Goal: Task Accomplishment & Management: Complete application form

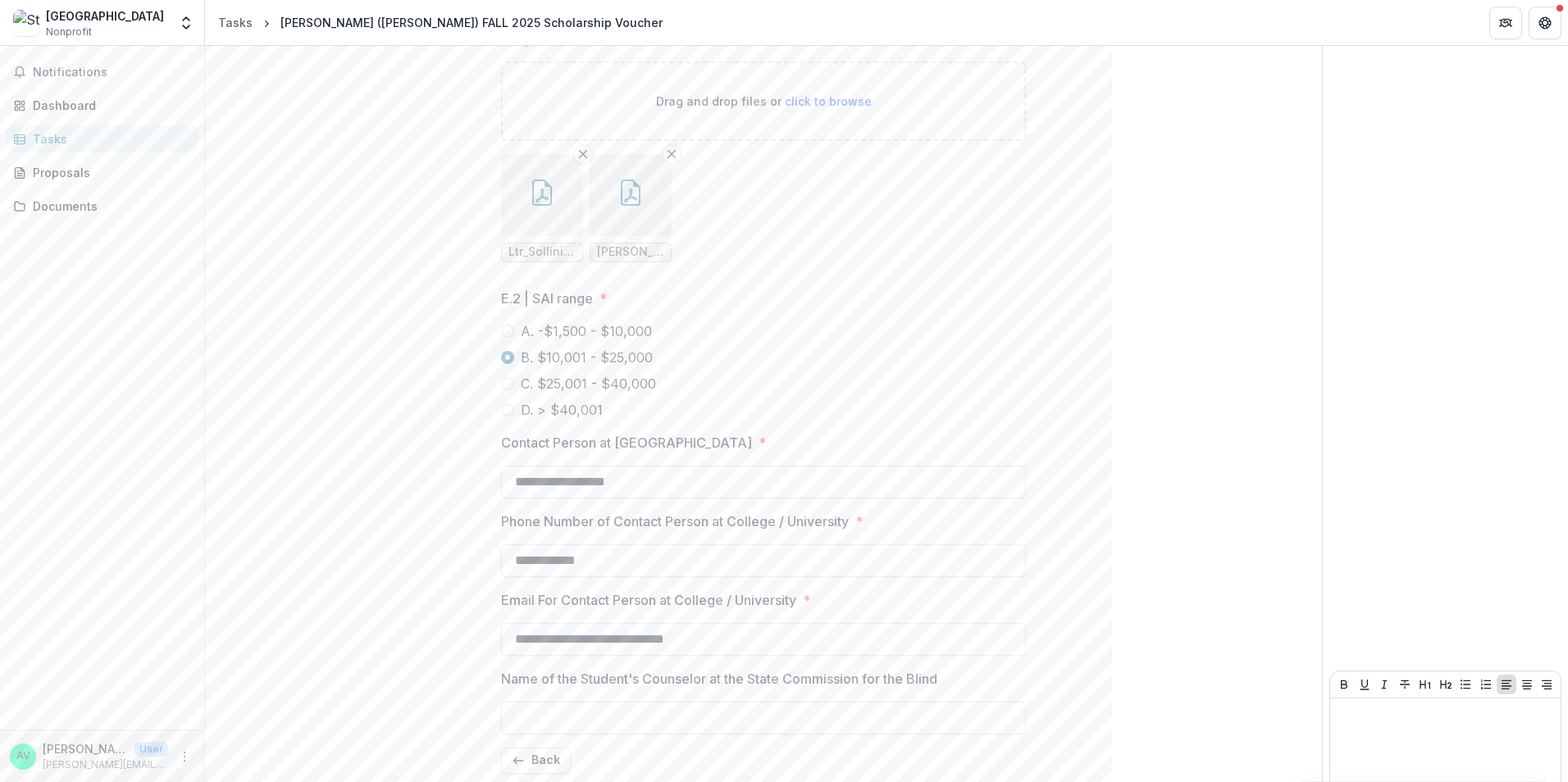
scroll to position [1298, 0]
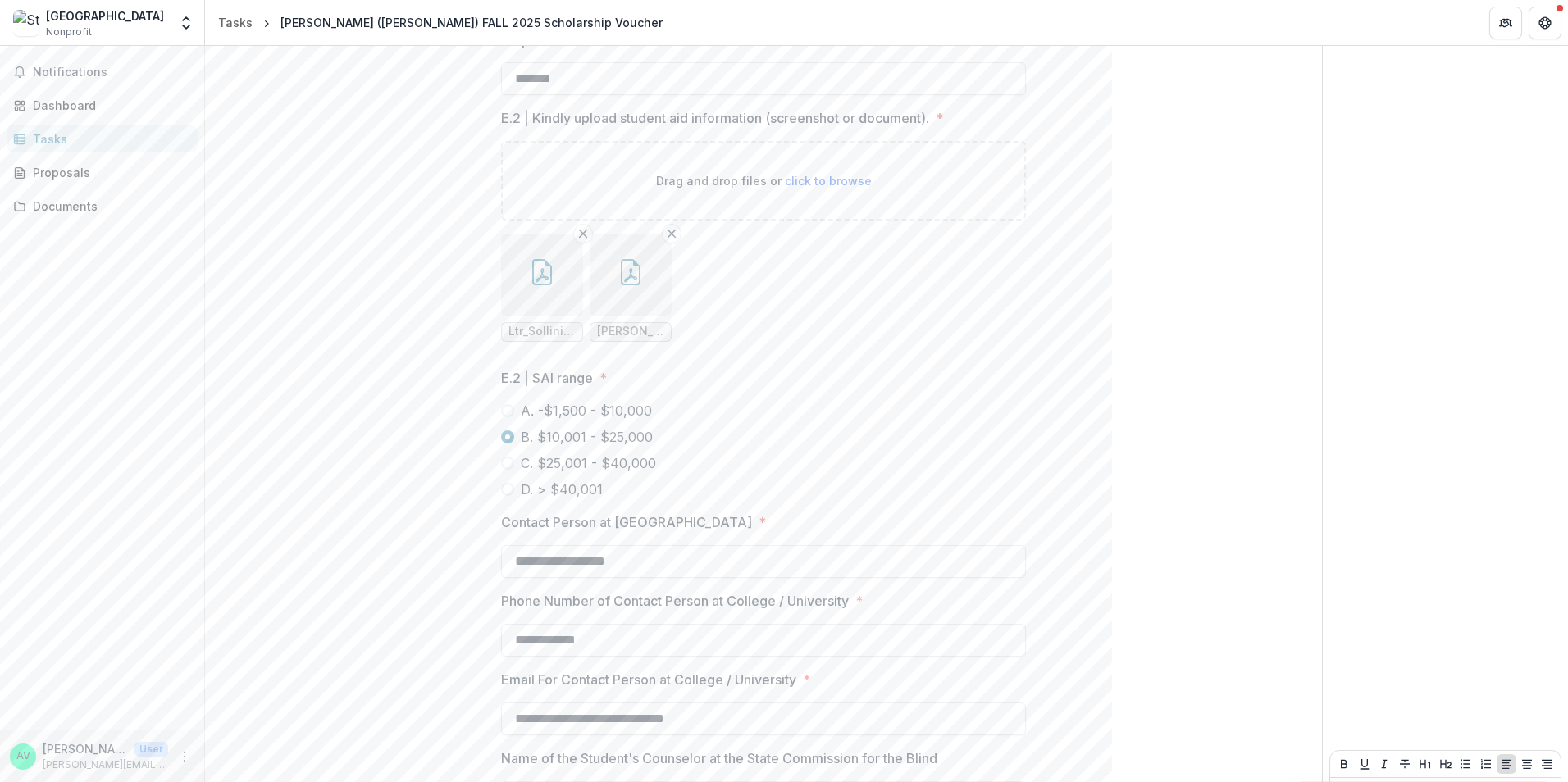
click at [636, 313] on button "button" at bounding box center [630, 274] width 82 height 82
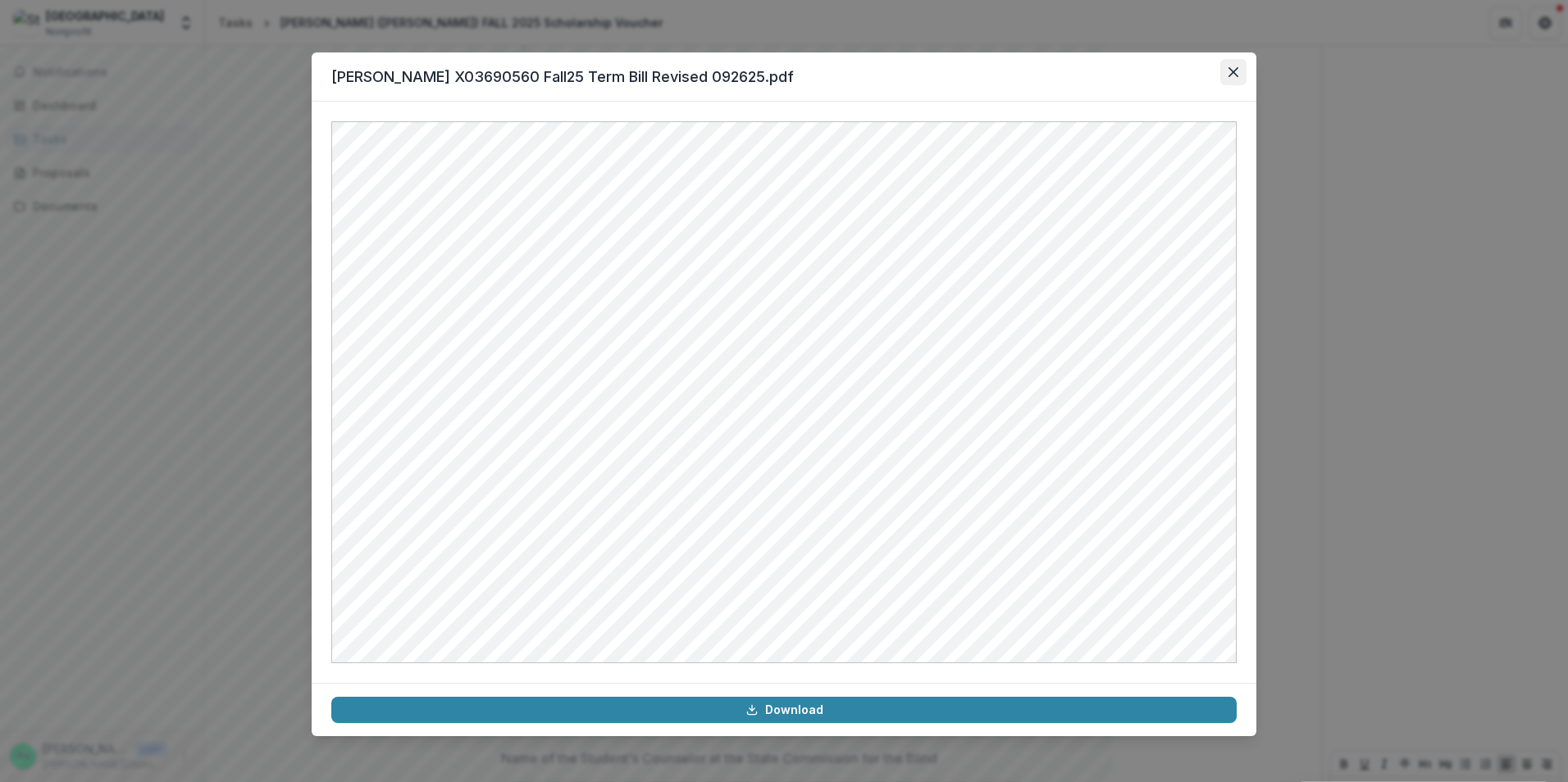
click at [1227, 69] on button "Close" at bounding box center [1234, 72] width 27 height 27
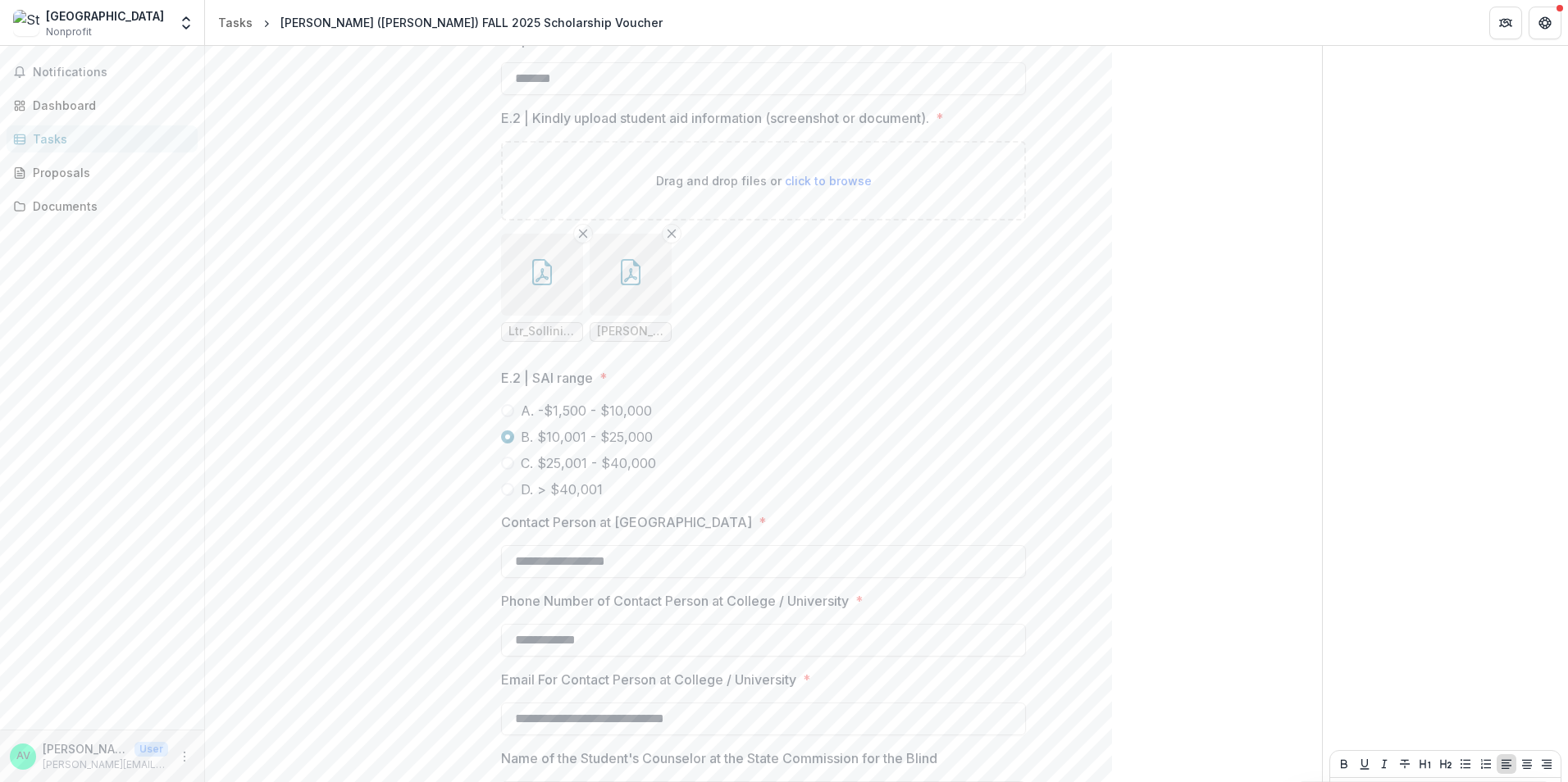
click at [573, 310] on button "button" at bounding box center [541, 274] width 82 height 82
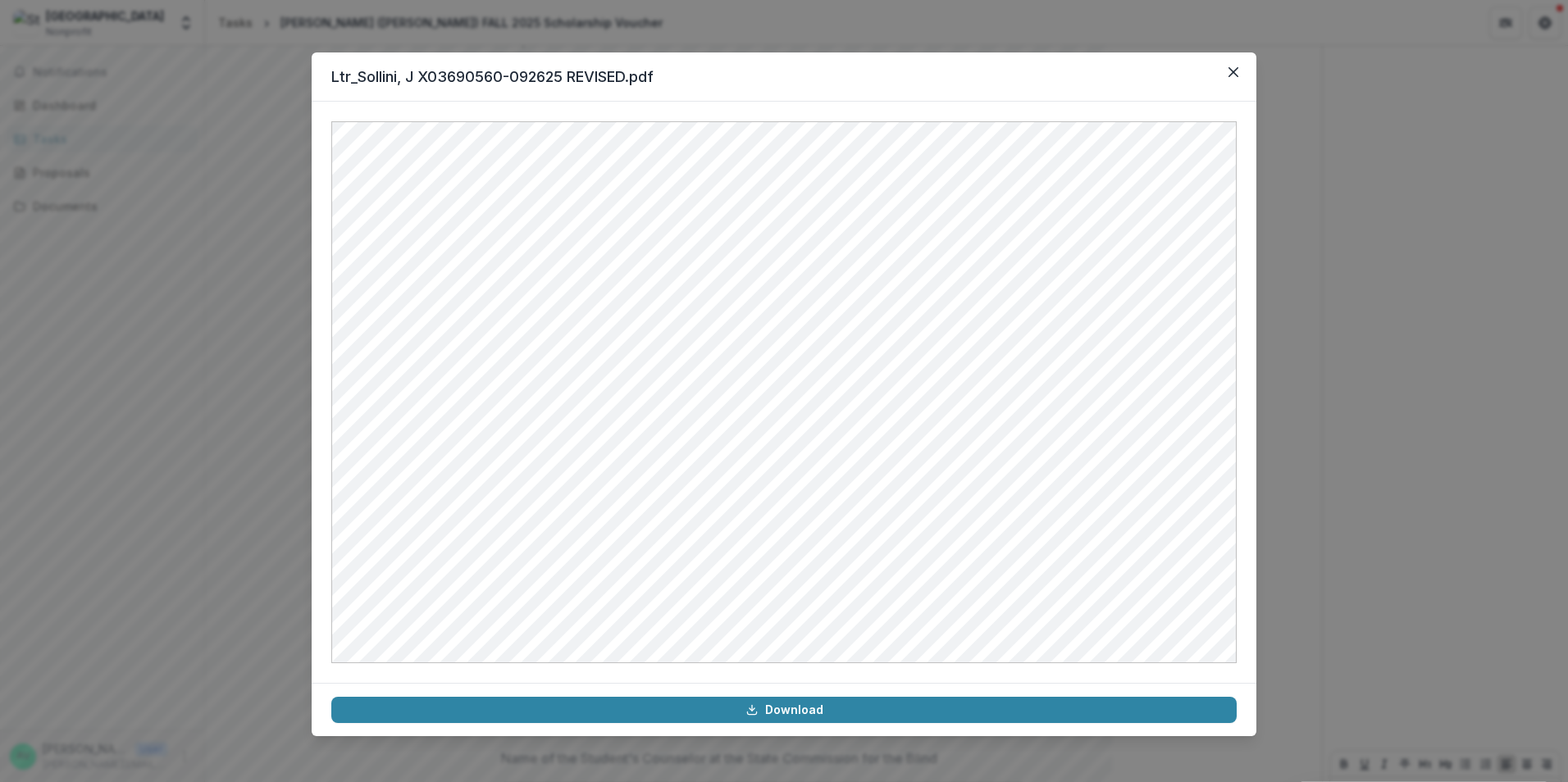
click at [1391, 323] on div "Ltr_Sollini, J X03690560-092625 REVISED.pdf Download" at bounding box center [784, 391] width 1568 height 782
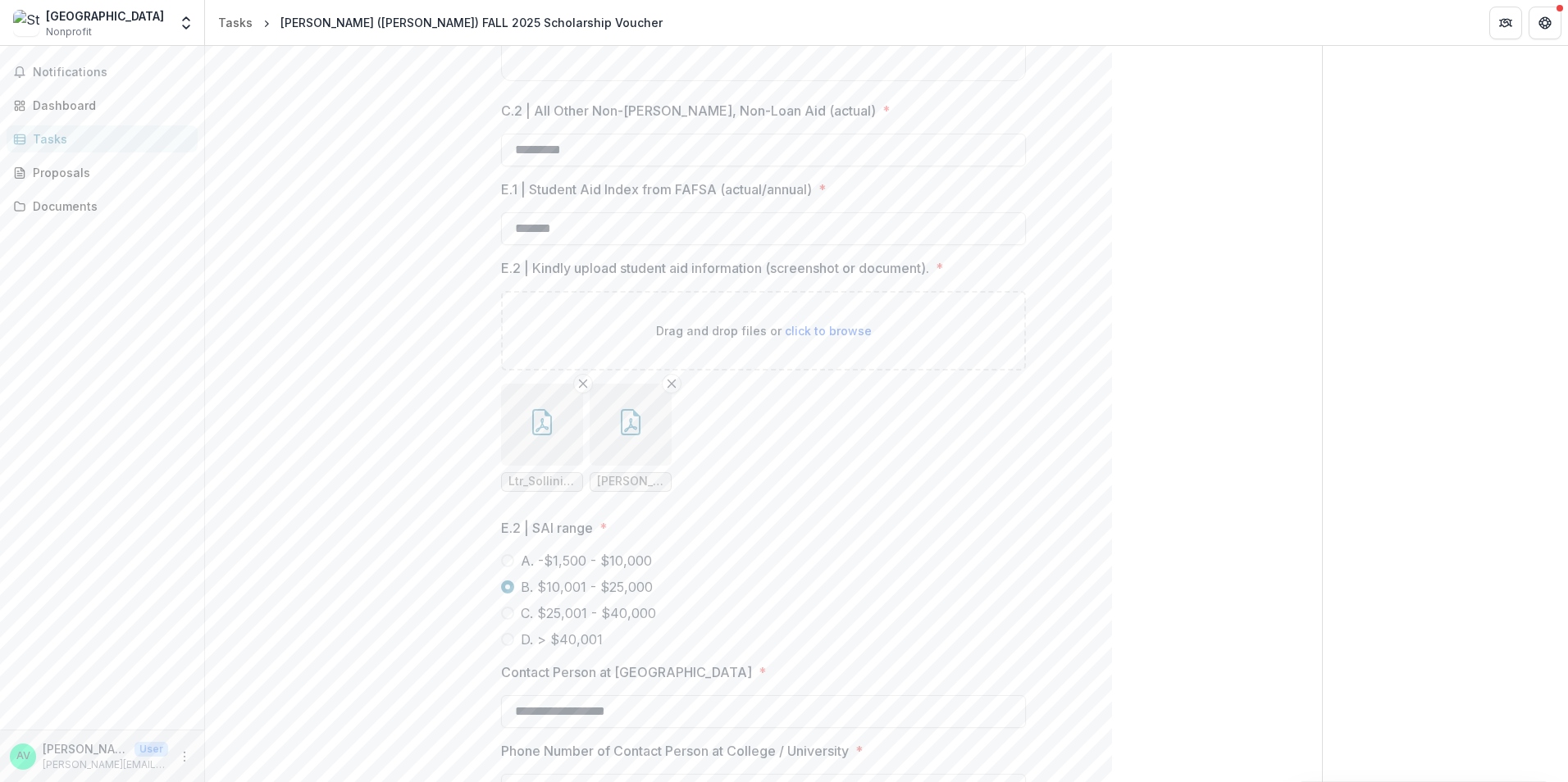
scroll to position [1462, 0]
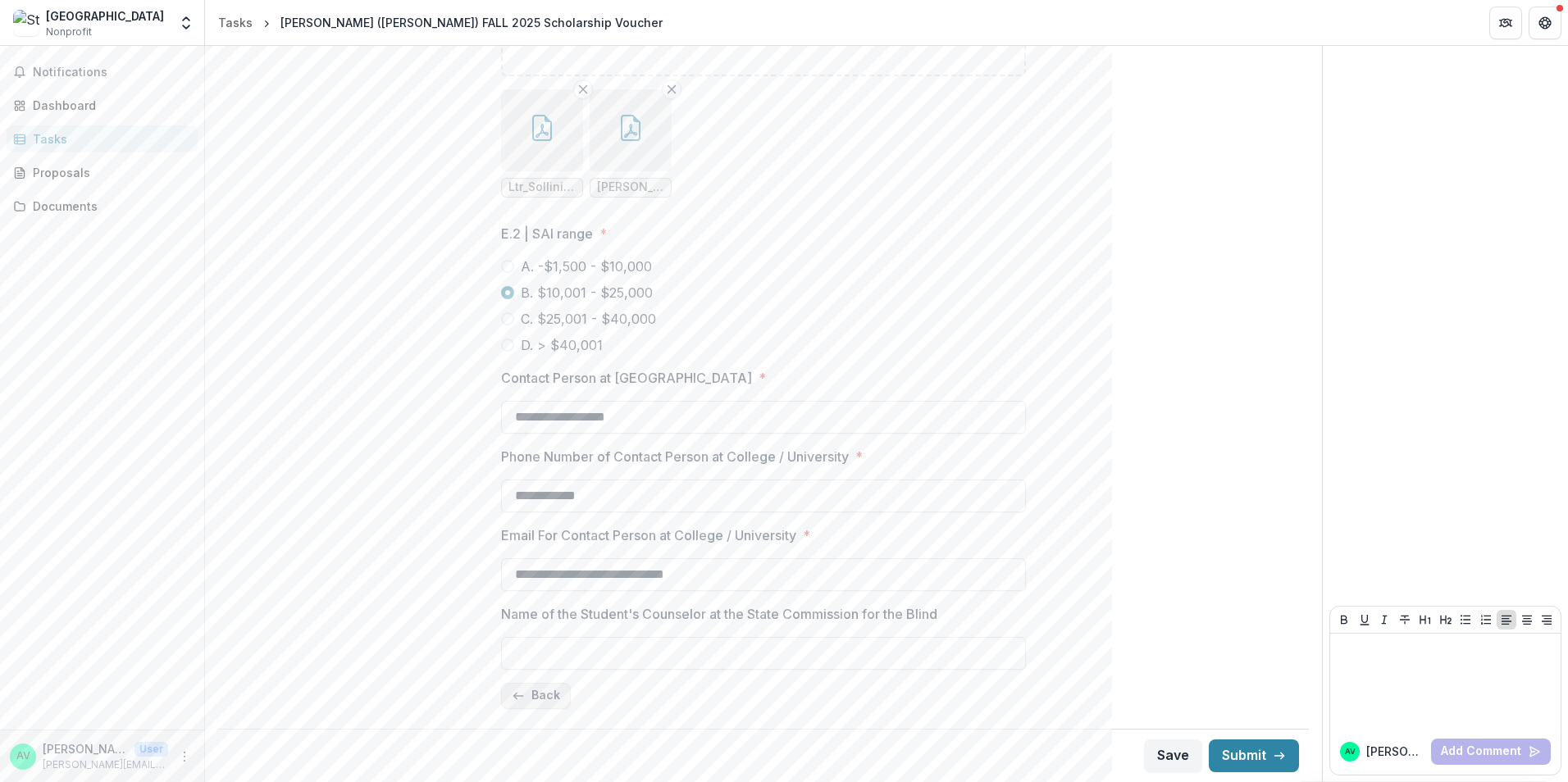
click at [534, 706] on button "Back" at bounding box center [535, 695] width 70 height 27
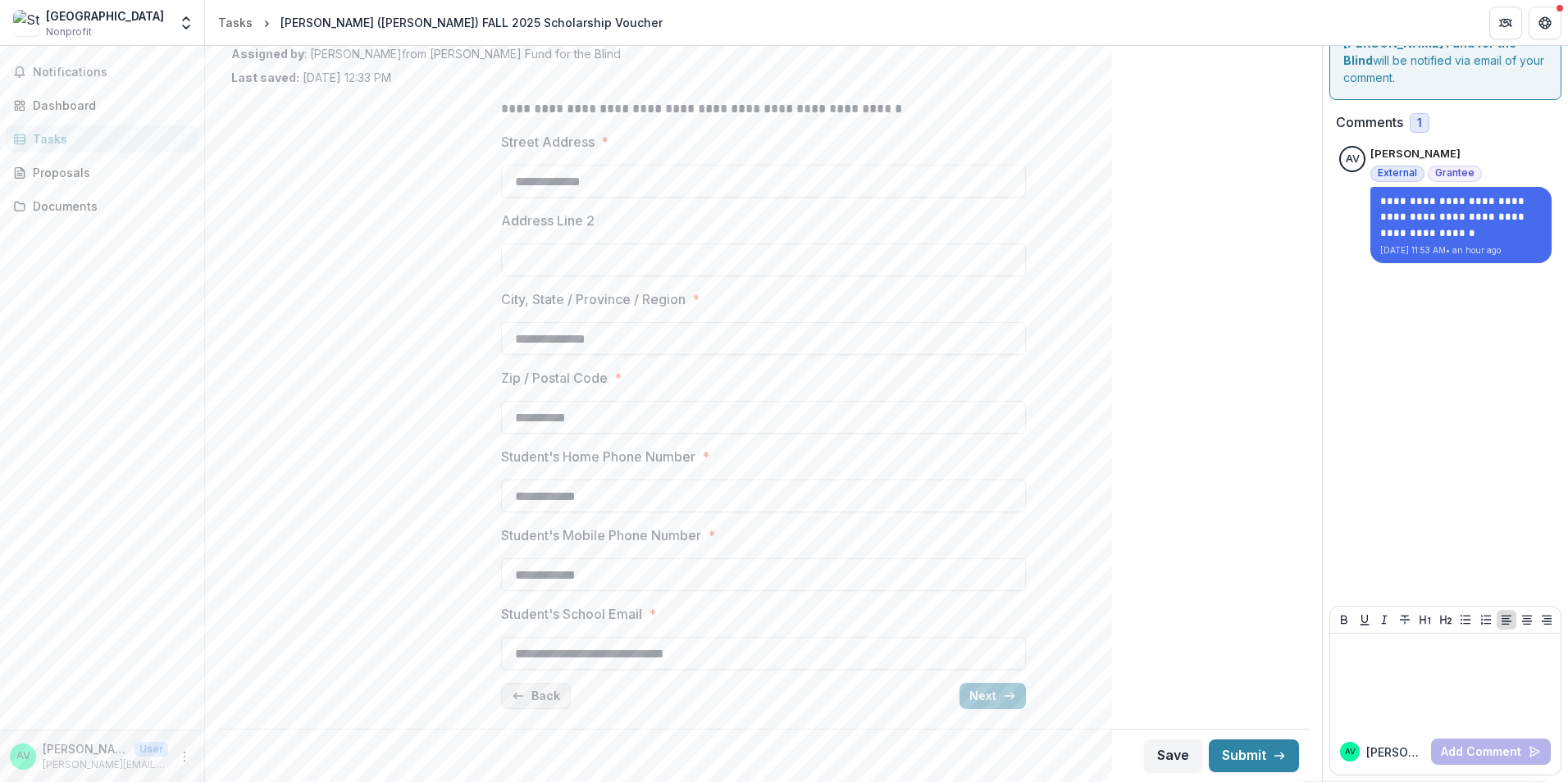
click at [532, 701] on button "Back" at bounding box center [535, 695] width 70 height 27
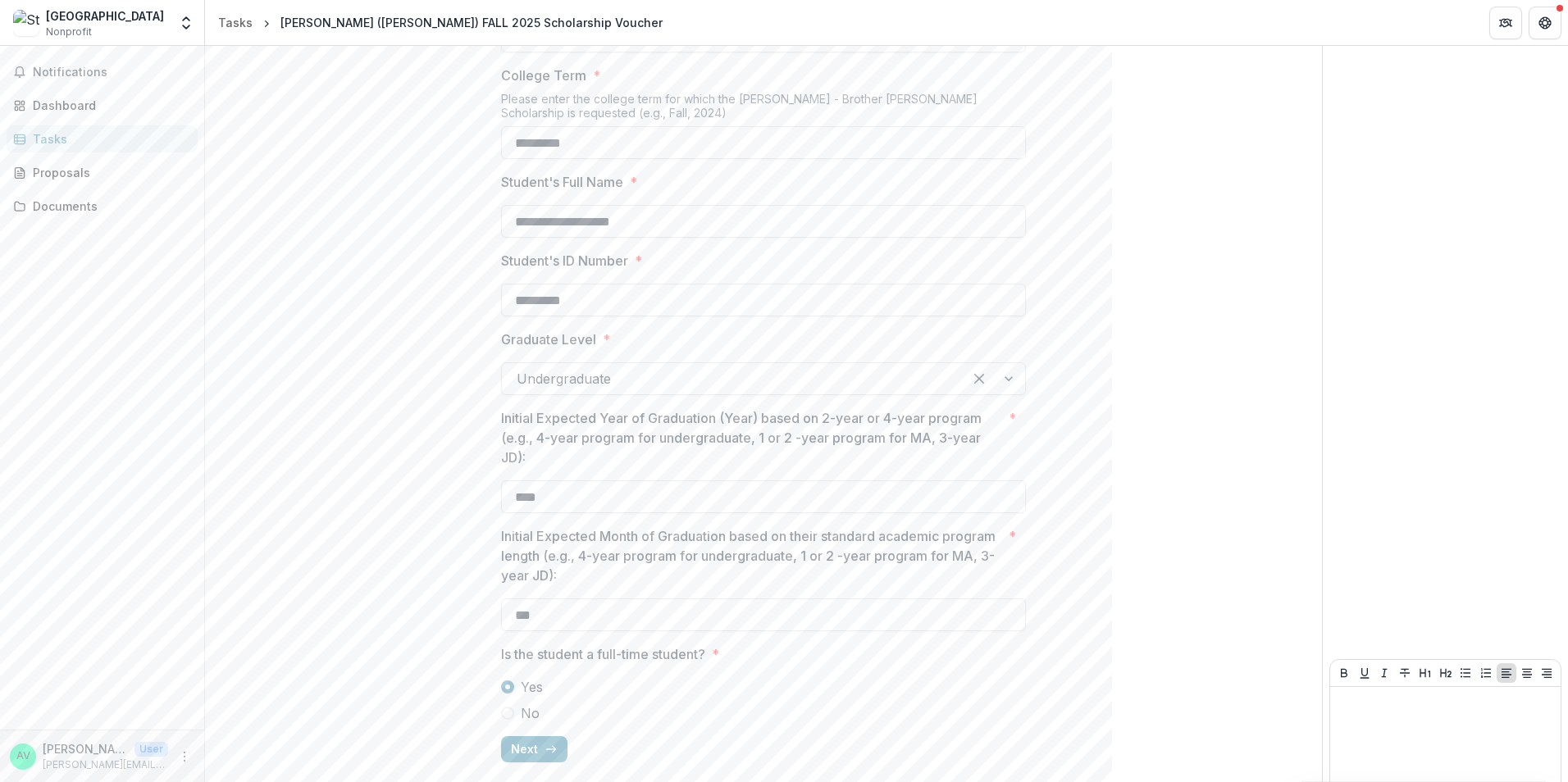
scroll to position [384, 0]
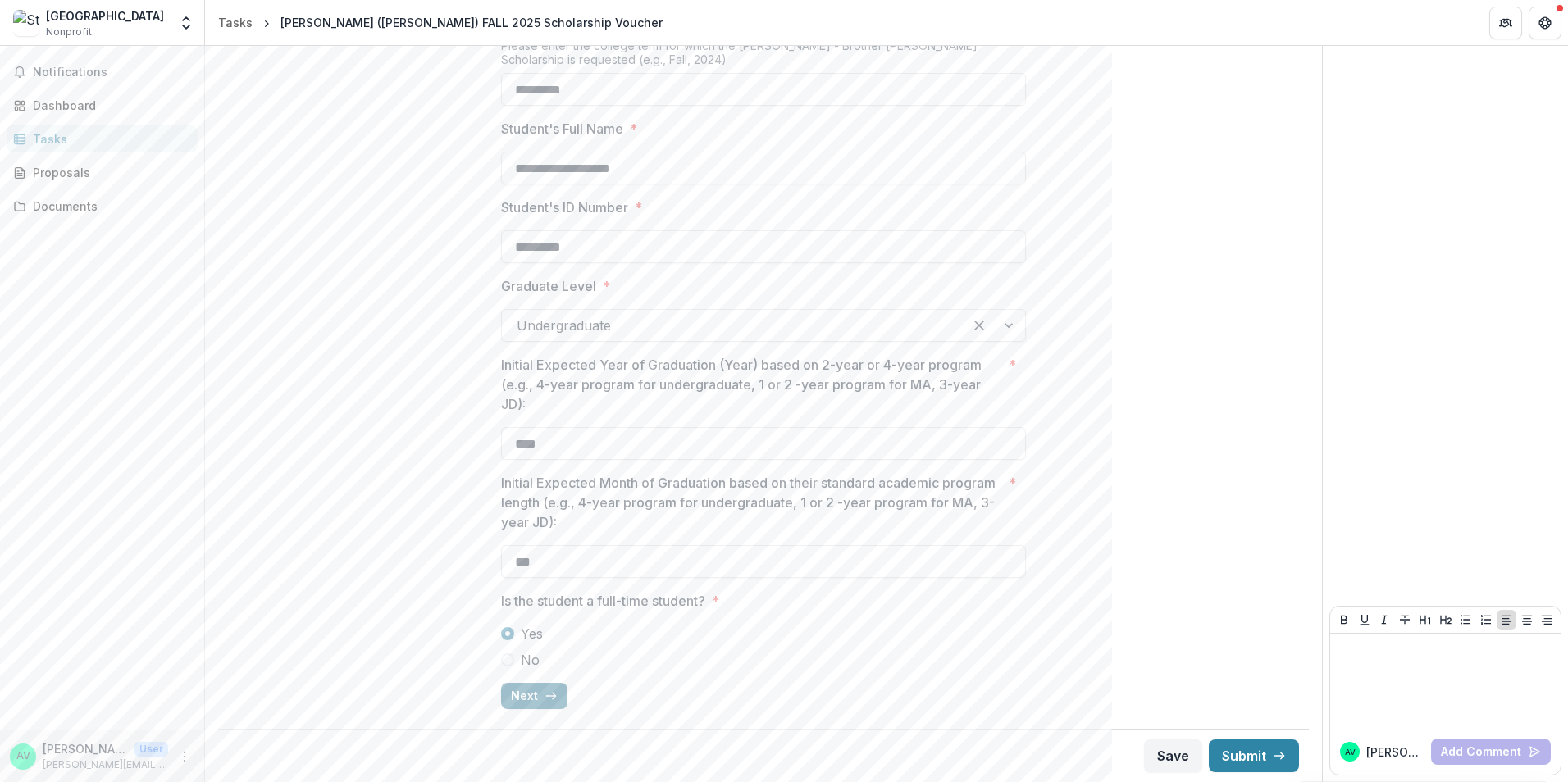
click at [521, 701] on button "Next" at bounding box center [534, 695] width 67 height 27
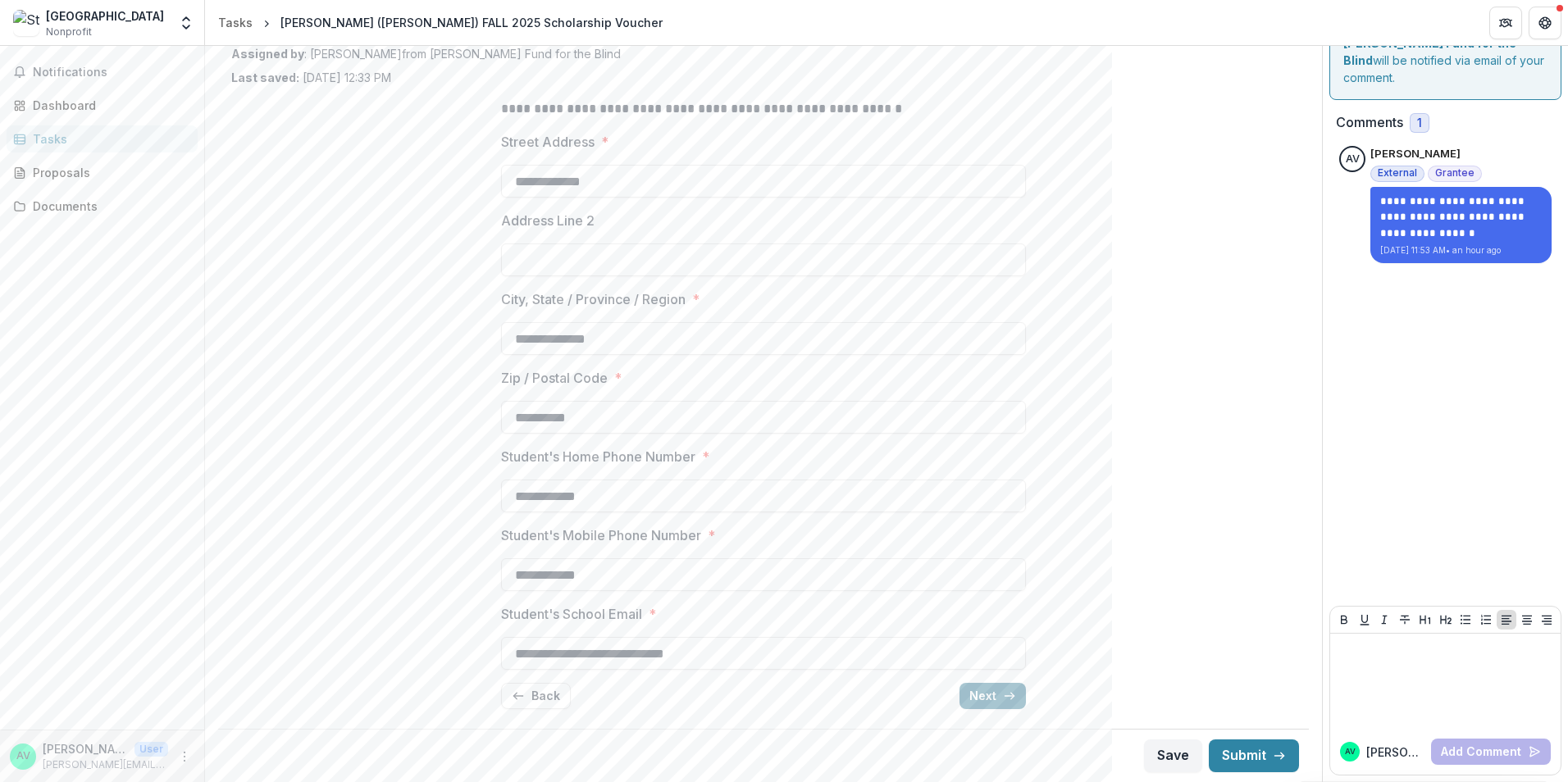
scroll to position [84, 0]
click at [965, 692] on button "Next" at bounding box center [993, 695] width 67 height 27
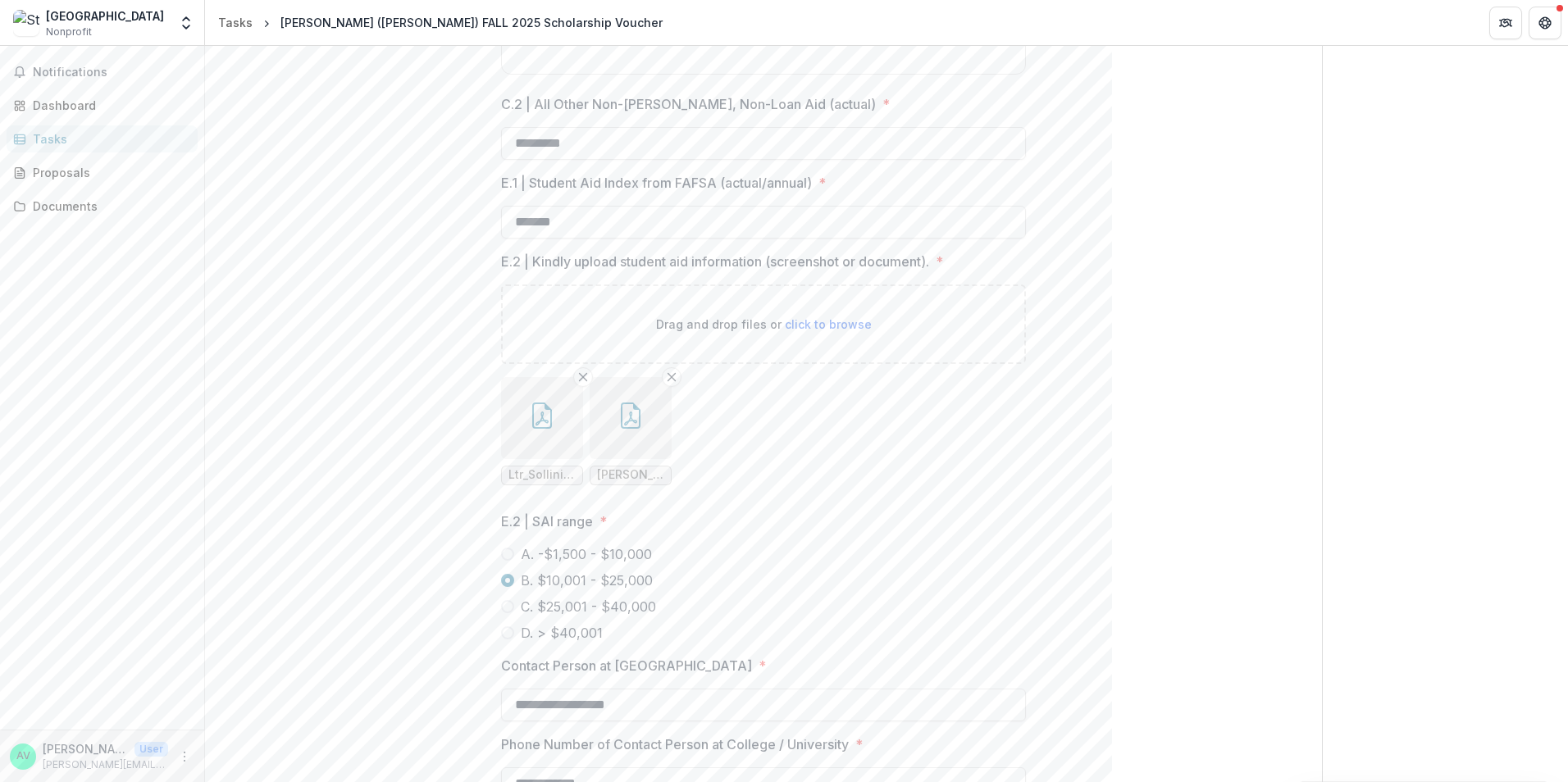
scroll to position [1462, 0]
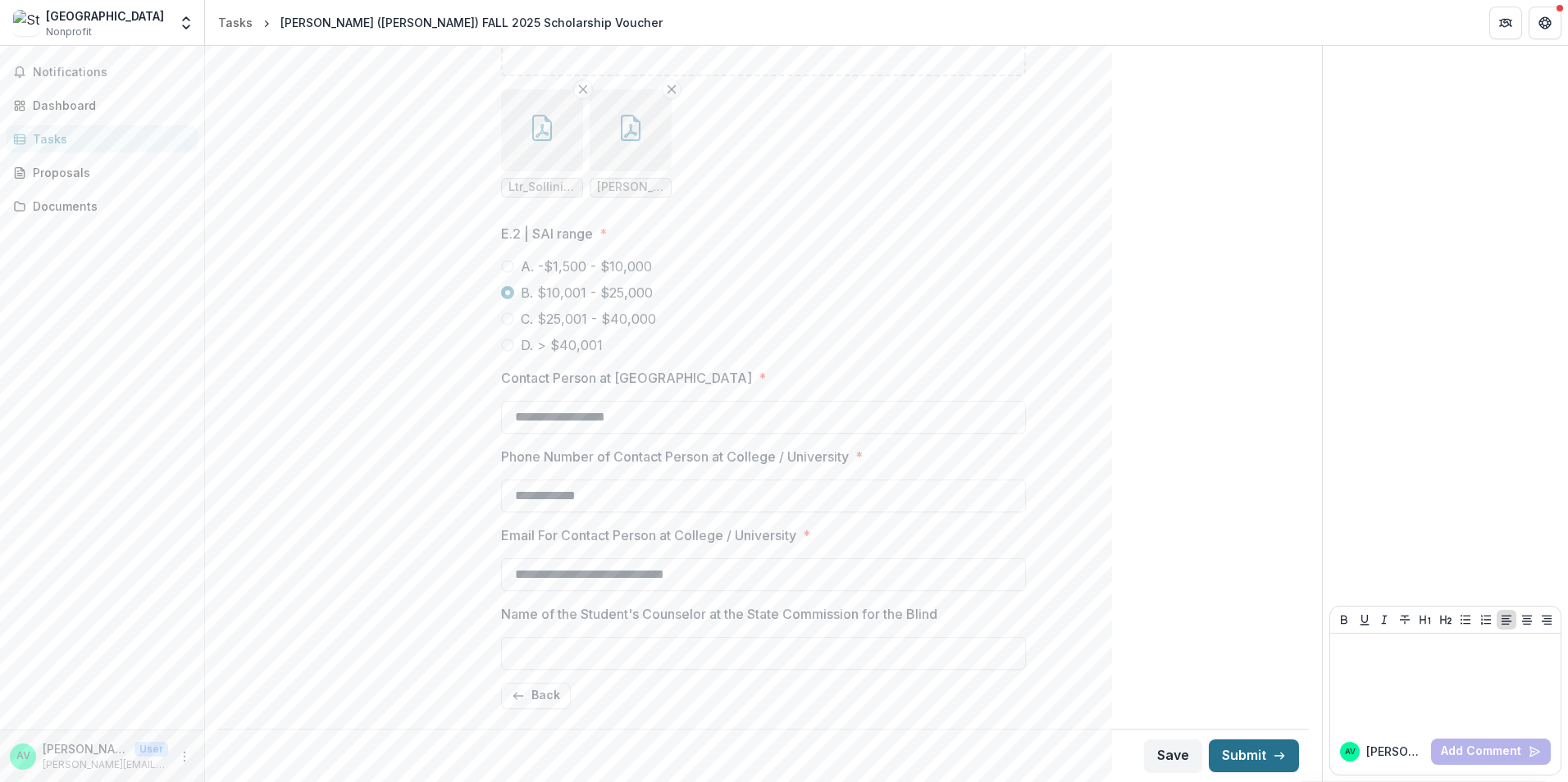
click at [1280, 749] on button "Submit" at bounding box center [1254, 755] width 90 height 32
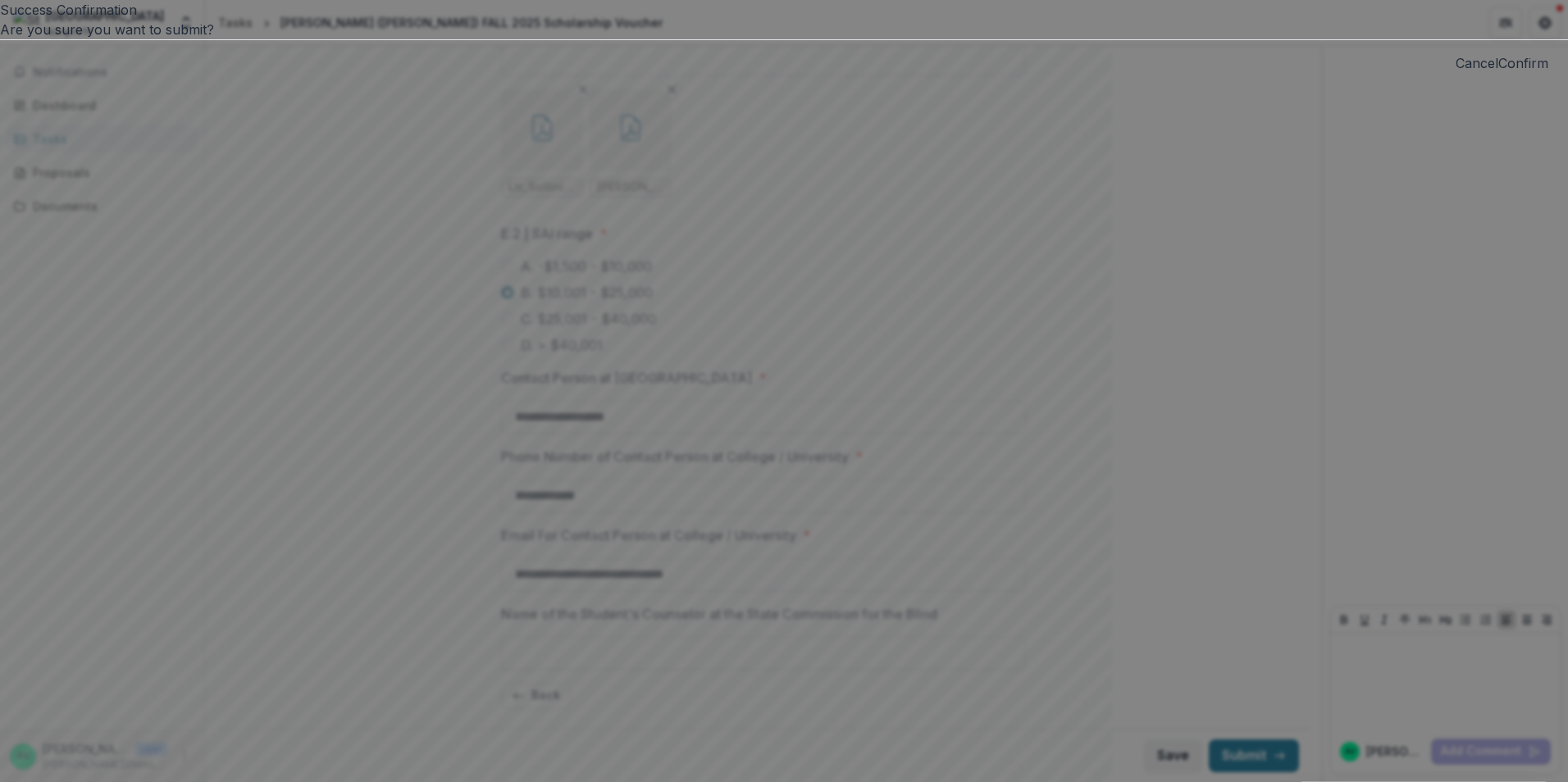
click at [1498, 73] on button "Confirm" at bounding box center [1523, 63] width 50 height 20
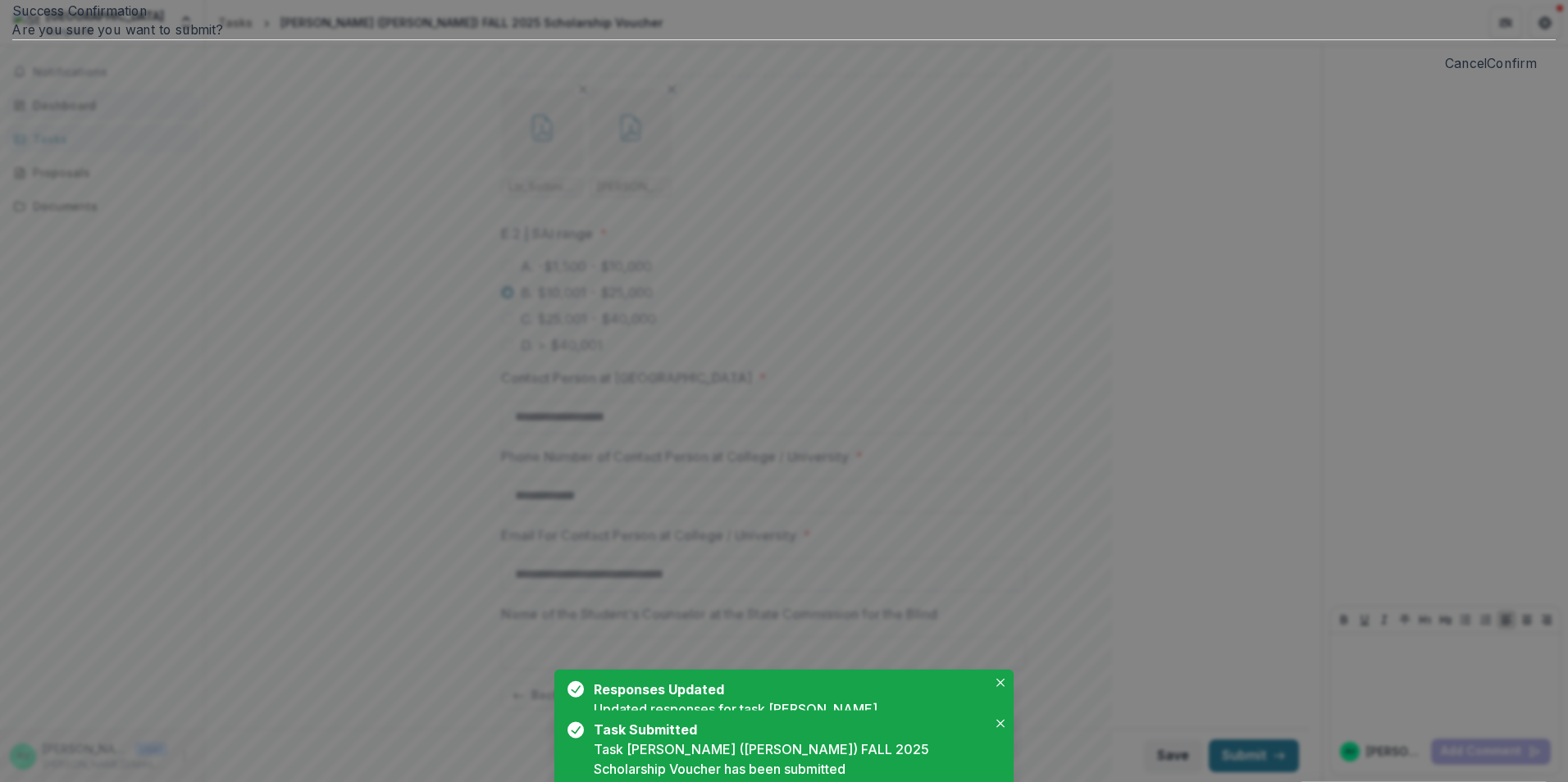
scroll to position [1469, 0]
